Goal: Check status: Check status

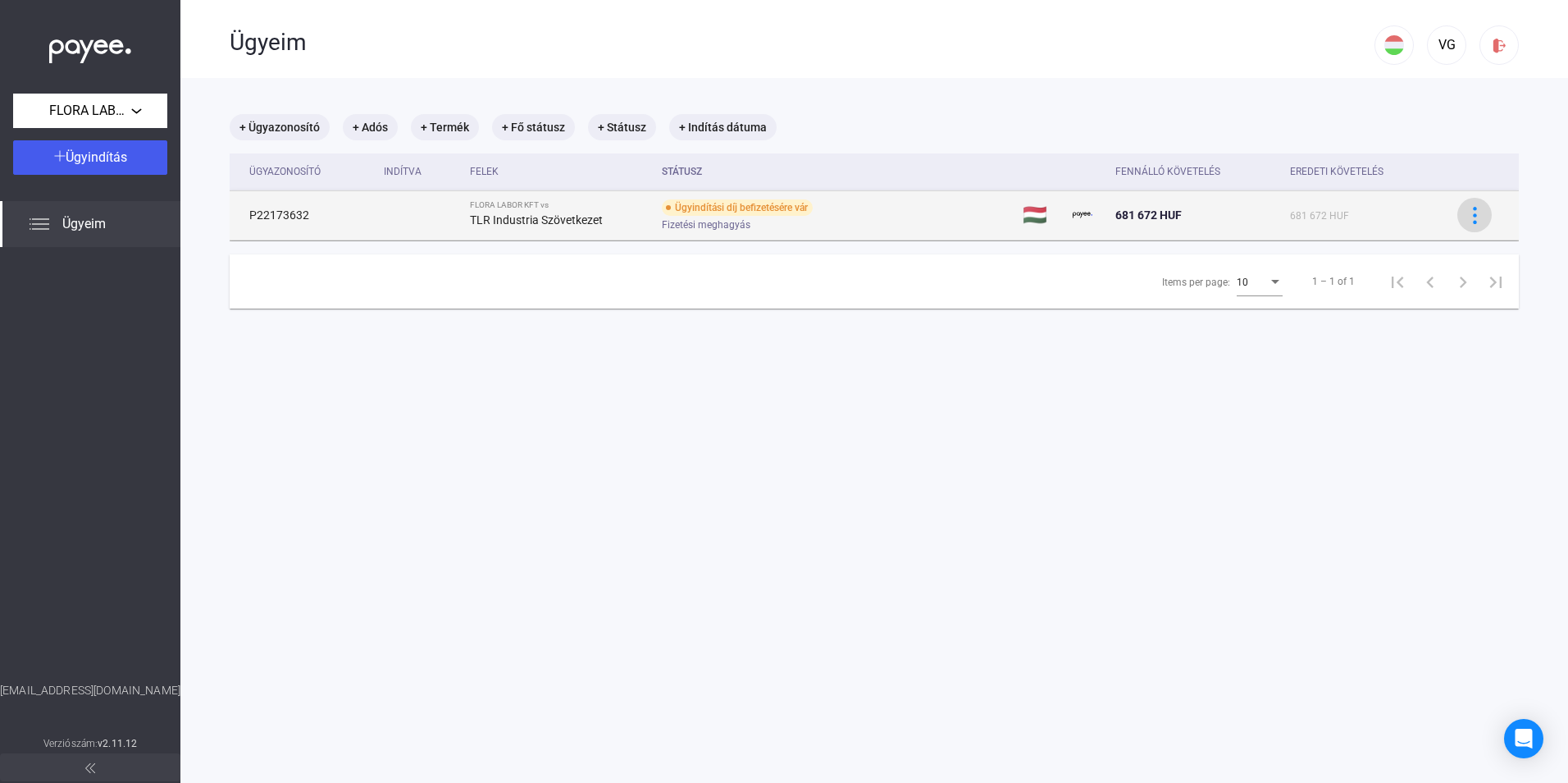
click at [1467, 213] on img at bounding box center [1475, 215] width 17 height 17
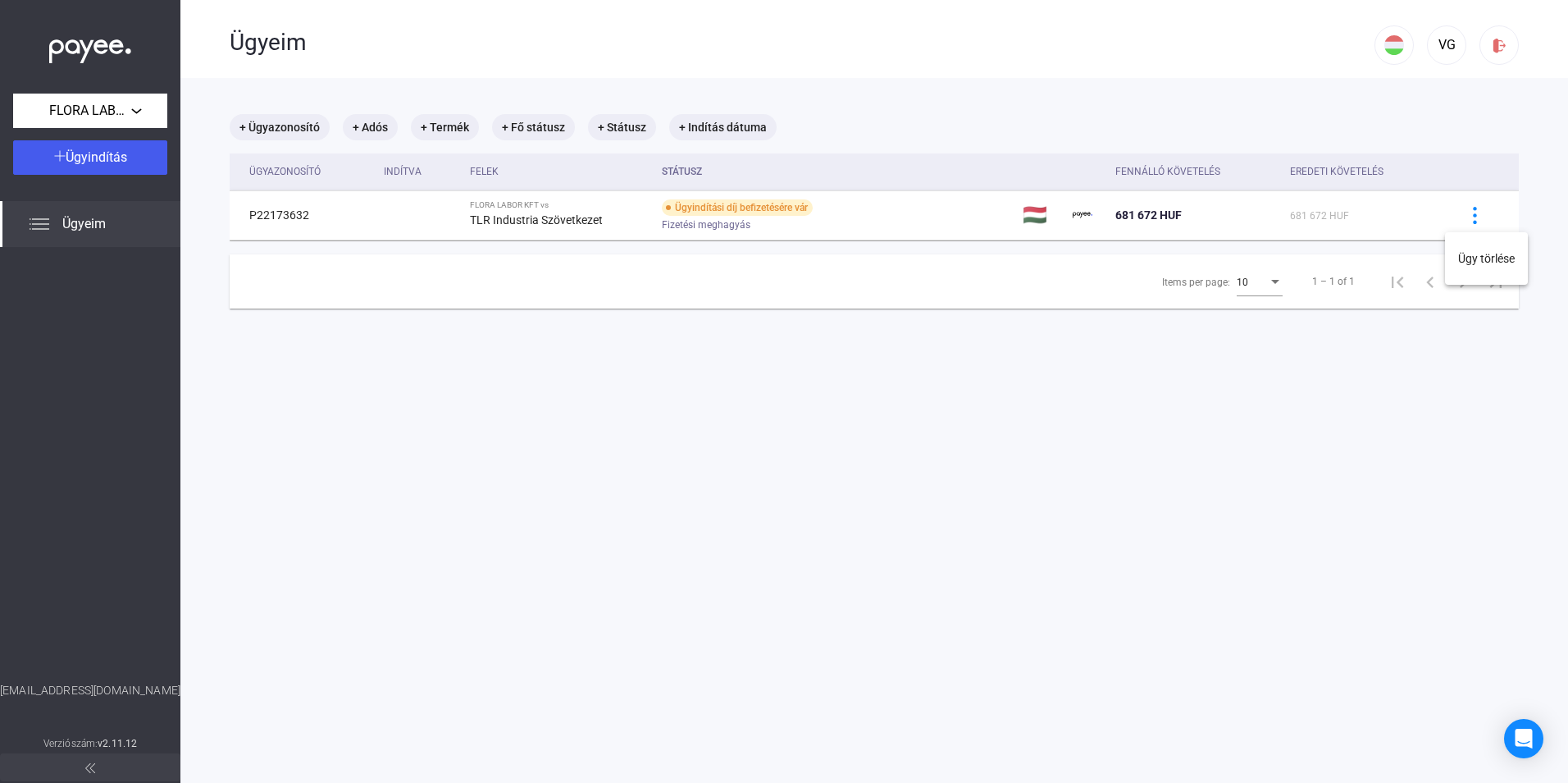
click at [1071, 467] on div at bounding box center [784, 391] width 1568 height 783
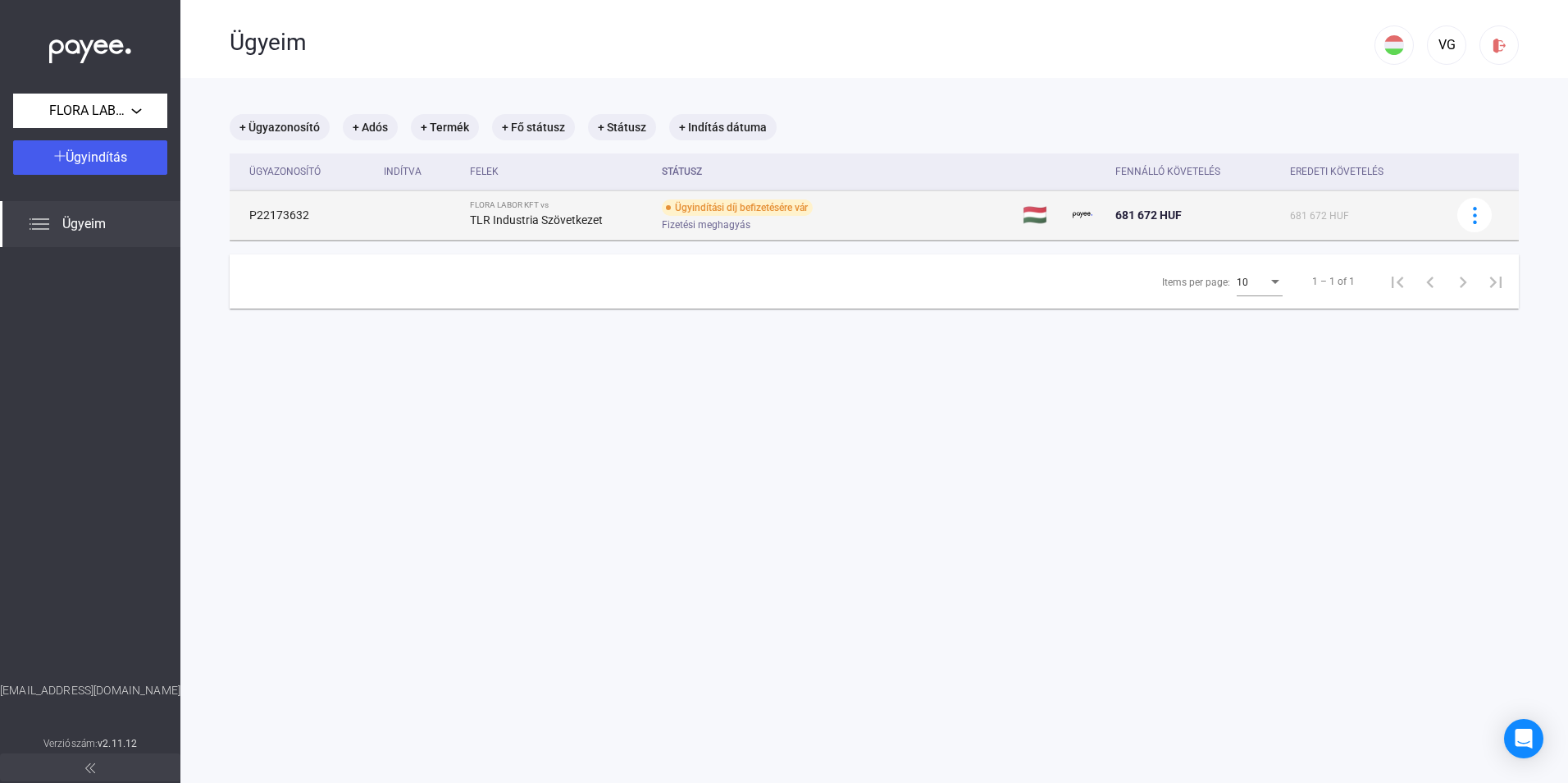
drag, startPoint x: 424, startPoint y: 219, endPoint x: 566, endPoint y: 200, distance: 143.3
click at [431, 218] on td at bounding box center [420, 214] width 87 height 49
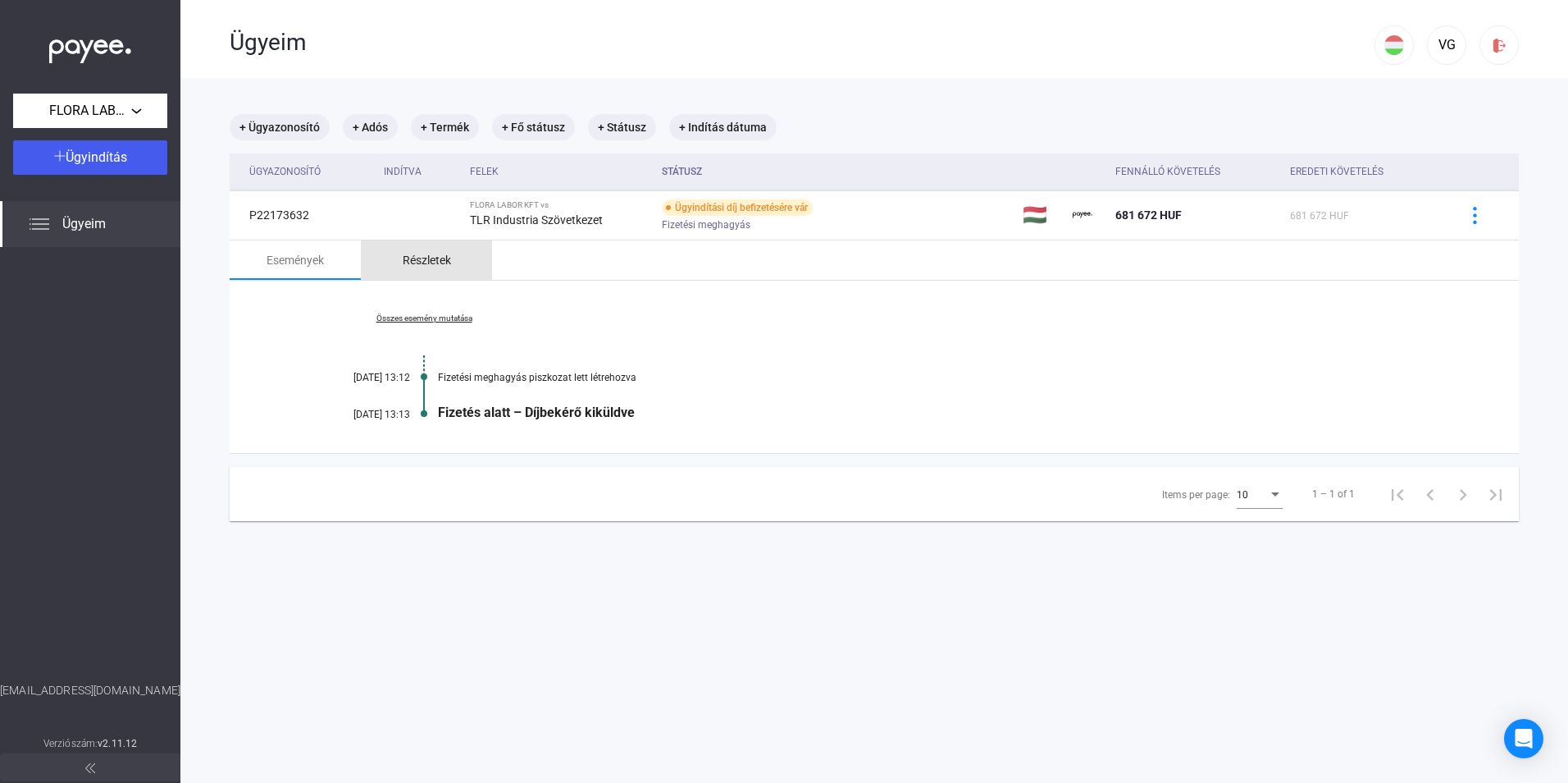
click at [426, 256] on div "Részletek" at bounding box center [427, 261] width 49 height 20
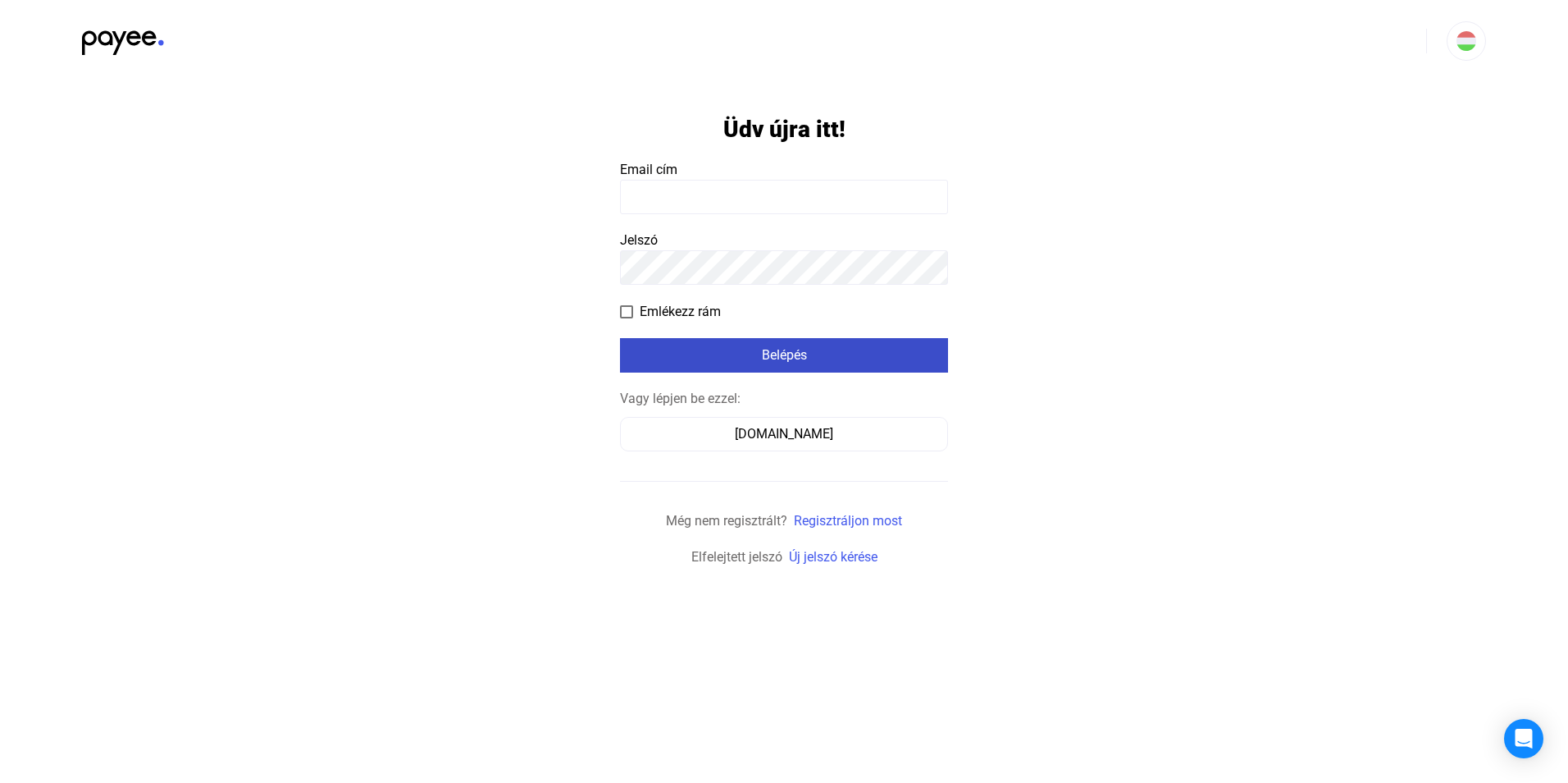
type input "**********"
click at [794, 353] on div "Belépés" at bounding box center [784, 355] width 318 height 20
